Goal: Navigation & Orientation: Find specific page/section

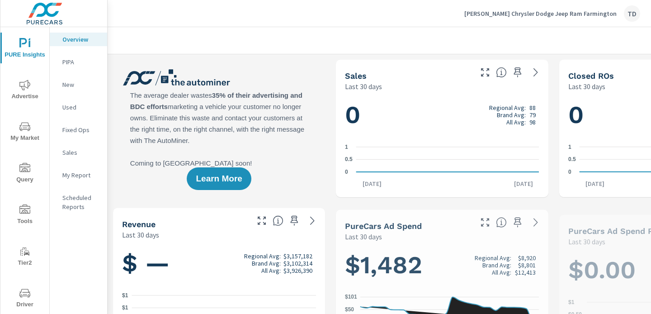
click at [30, 129] on span "My Market" at bounding box center [24, 132] width 43 height 22
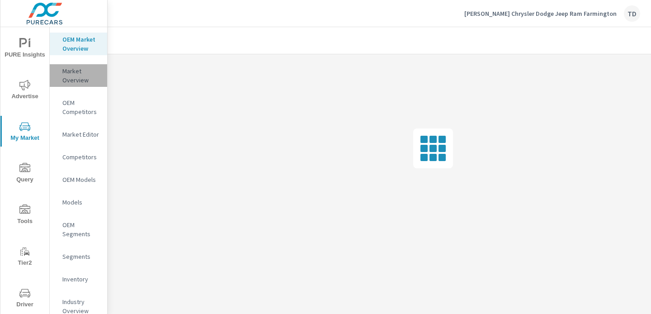
click at [69, 85] on div "Market Overview" at bounding box center [78, 75] width 57 height 23
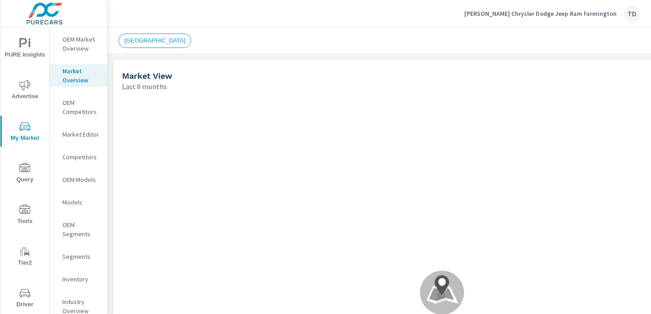
click at [74, 138] on p "Market Editor" at bounding box center [81, 134] width 38 height 9
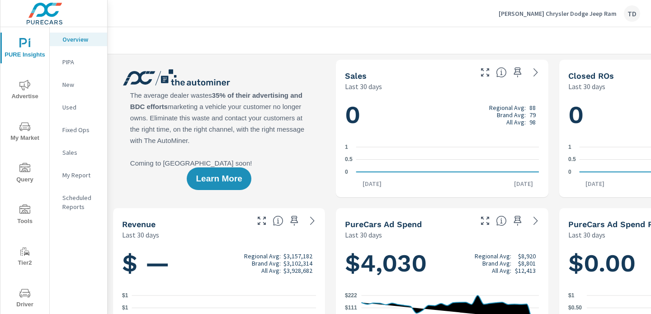
click at [23, 137] on span "My Market" at bounding box center [24, 132] width 43 height 22
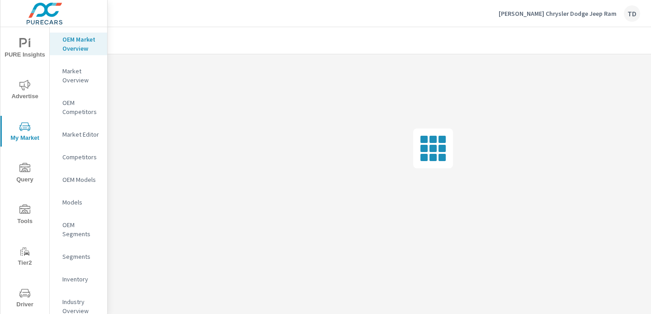
click at [67, 76] on p "Market Overview" at bounding box center [81, 75] width 38 height 18
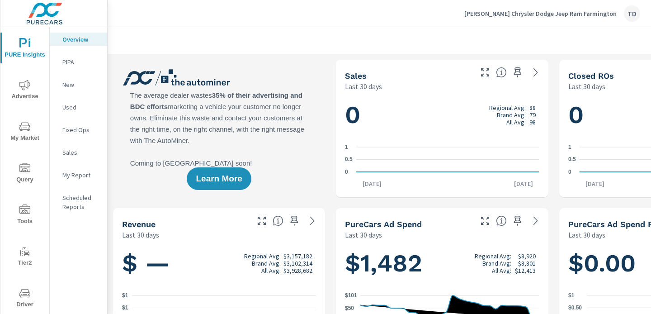
scroll to position [0, 0]
click at [23, 127] on icon "nav menu" at bounding box center [25, 127] width 5 height 0
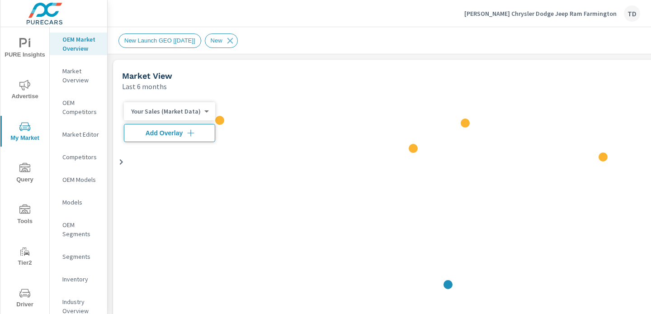
scroll to position [0, 0]
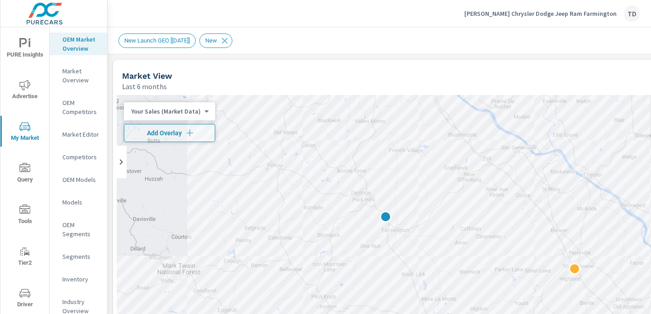
drag, startPoint x: 383, startPoint y: 154, endPoint x: 320, endPoint y: 85, distance: 93.7
click at [320, 85] on div "Market View Last 6 months ← Move left → Move right ↑ Move up ↓ Move down + Zoom…" at bounding box center [442, 277] width 658 height 434
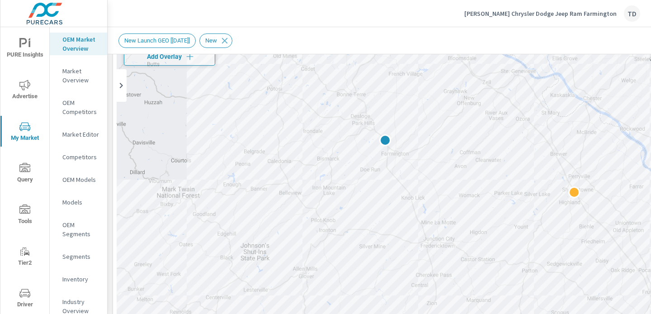
scroll to position [84, 0]
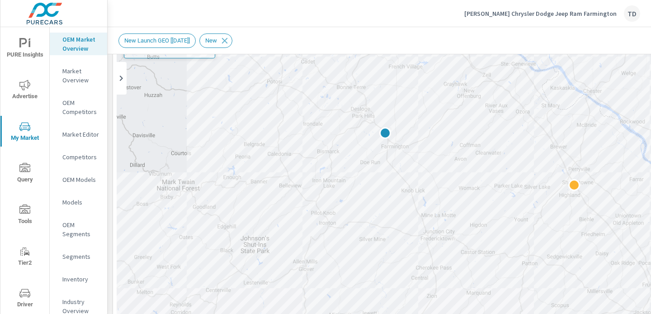
click at [66, 77] on p "Market Overview" at bounding box center [81, 75] width 38 height 18
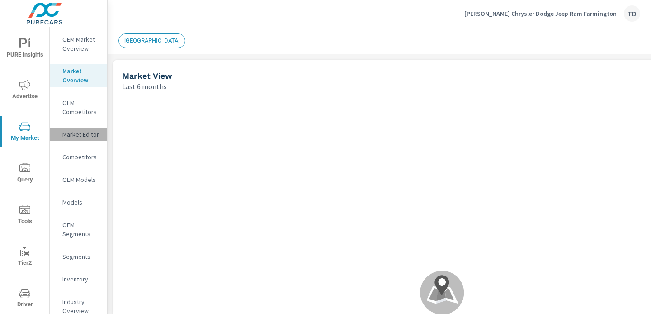
click at [77, 132] on p "Market Editor" at bounding box center [81, 134] width 38 height 9
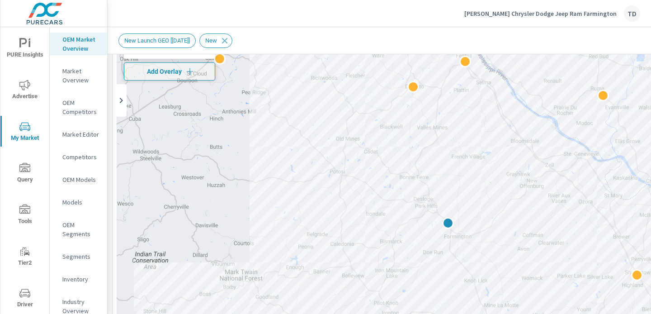
scroll to position [104, 0]
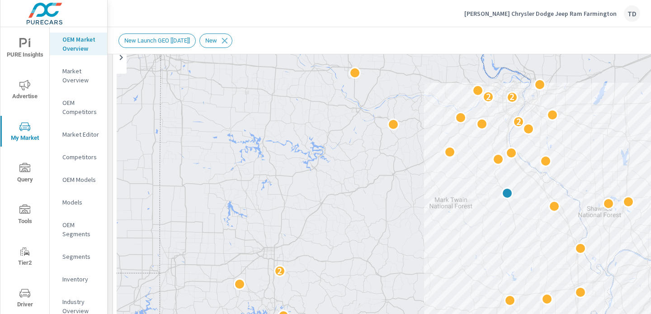
click at [70, 141] on div "Market Editor" at bounding box center [78, 134] width 57 height 14
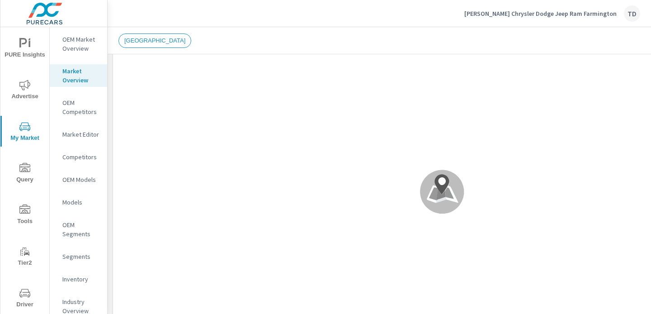
scroll to position [102, 0]
